Goal: Use online tool/utility: Use online tool/utility

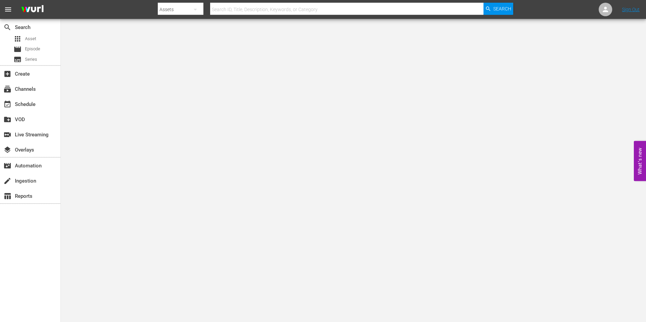
click at [470, 162] on body "menu Search By Assets Search ID, Title, Description, Keywords, or Category Sear…" at bounding box center [323, 161] width 646 height 322
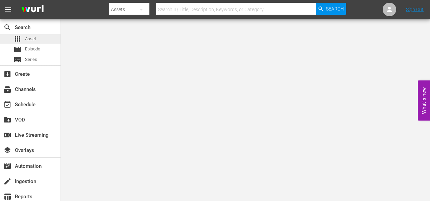
click at [33, 39] on span "Asset" at bounding box center [30, 38] width 11 height 7
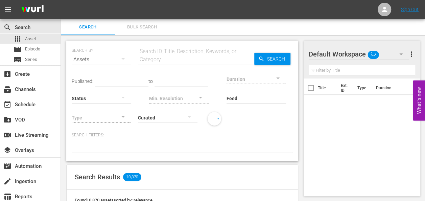
click at [153, 56] on input "text" at bounding box center [196, 59] width 116 height 16
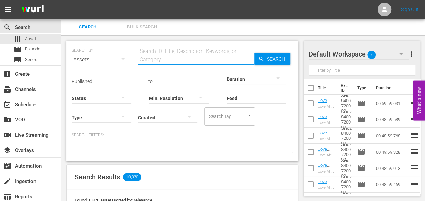
type input "life after lockup"
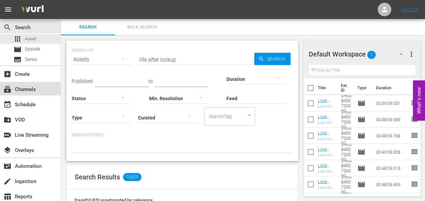
click at [22, 87] on div "subscriptions Channels" at bounding box center [19, 88] width 38 height 6
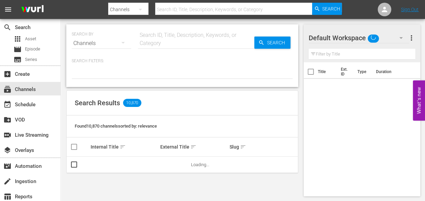
click at [151, 44] on input "text" at bounding box center [196, 43] width 116 height 16
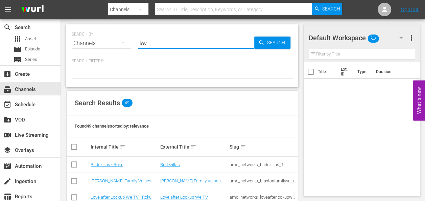
type input "love"
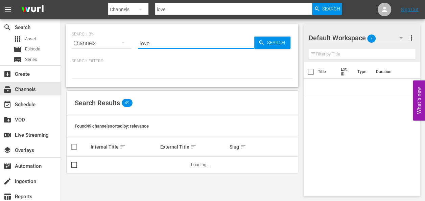
type input "love after lockup"
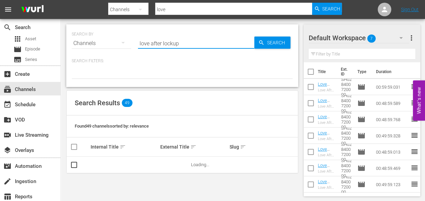
click at [133, 73] on div at bounding box center [182, 72] width 221 height 11
type input "love after lockup"
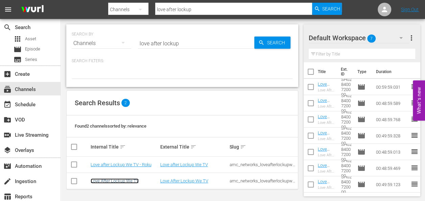
click at [107, 182] on link "Love After Lockup We TV" at bounding box center [115, 180] width 48 height 5
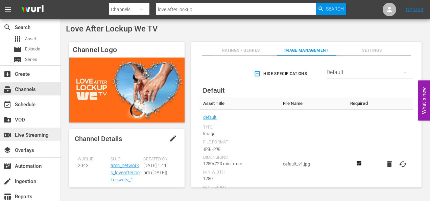
click at [33, 132] on div "switch_video Live Streaming" at bounding box center [19, 134] width 38 height 6
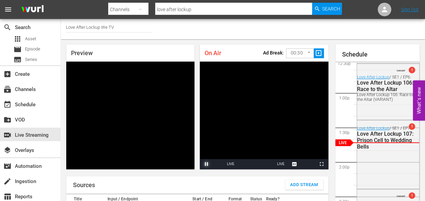
click at [206, 164] on span "Video Player" at bounding box center [206, 164] width 0 height 0
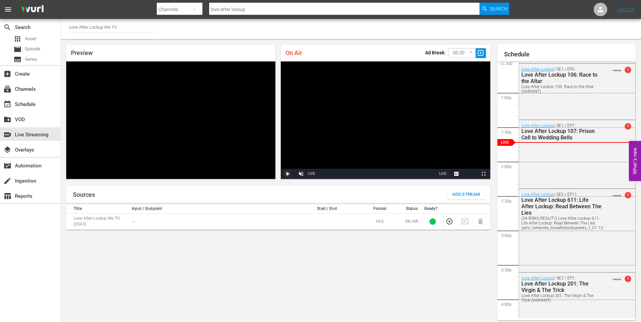
scroll to position [865, 0]
click at [310, 174] on div "Volume Level" at bounding box center [309, 174] width 1 height 1
click at [287, 174] on span "Video Player" at bounding box center [287, 174] width 0 height 0
click at [310, 175] on div "Volume Level" at bounding box center [309, 174] width 1 height 1
click at [287, 174] on span "Video Player" at bounding box center [287, 174] width 0 height 0
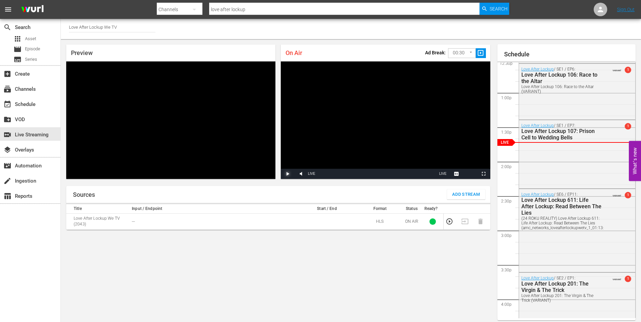
click at [287, 174] on span "Video Player" at bounding box center [287, 174] width 0 height 0
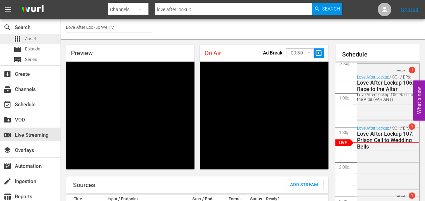
click at [26, 39] on span "Asset" at bounding box center [30, 38] width 11 height 7
